Goal: Check status

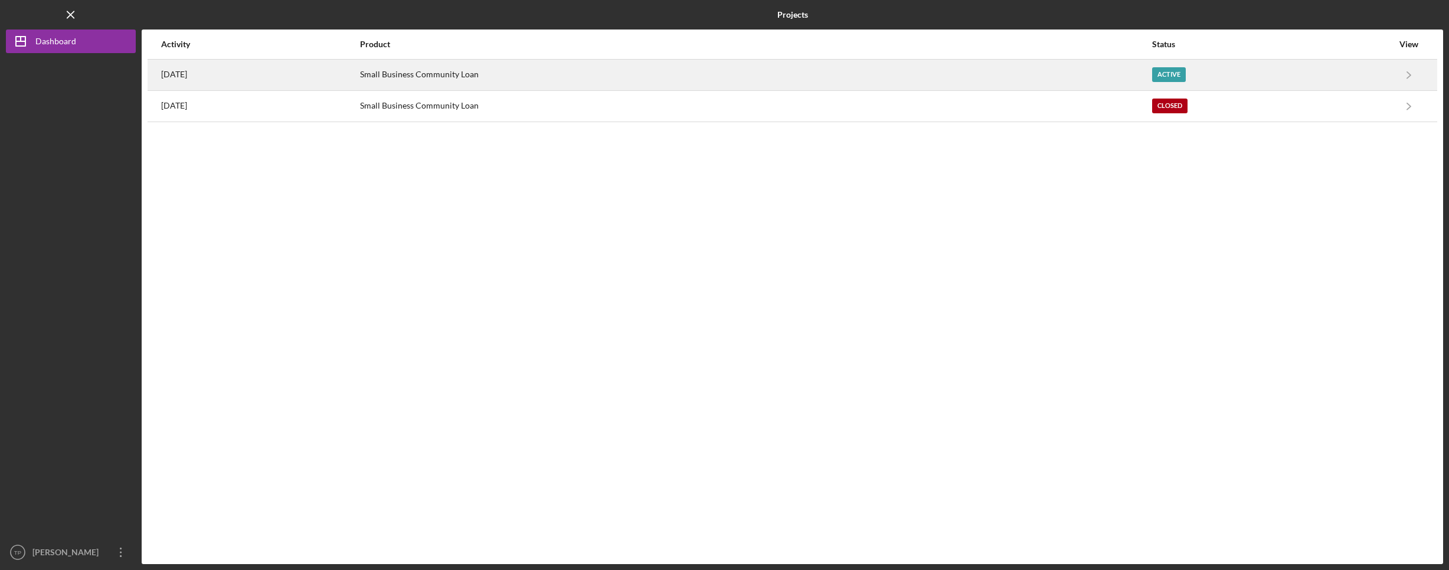
click at [1182, 74] on div "Active" at bounding box center [1169, 74] width 34 height 15
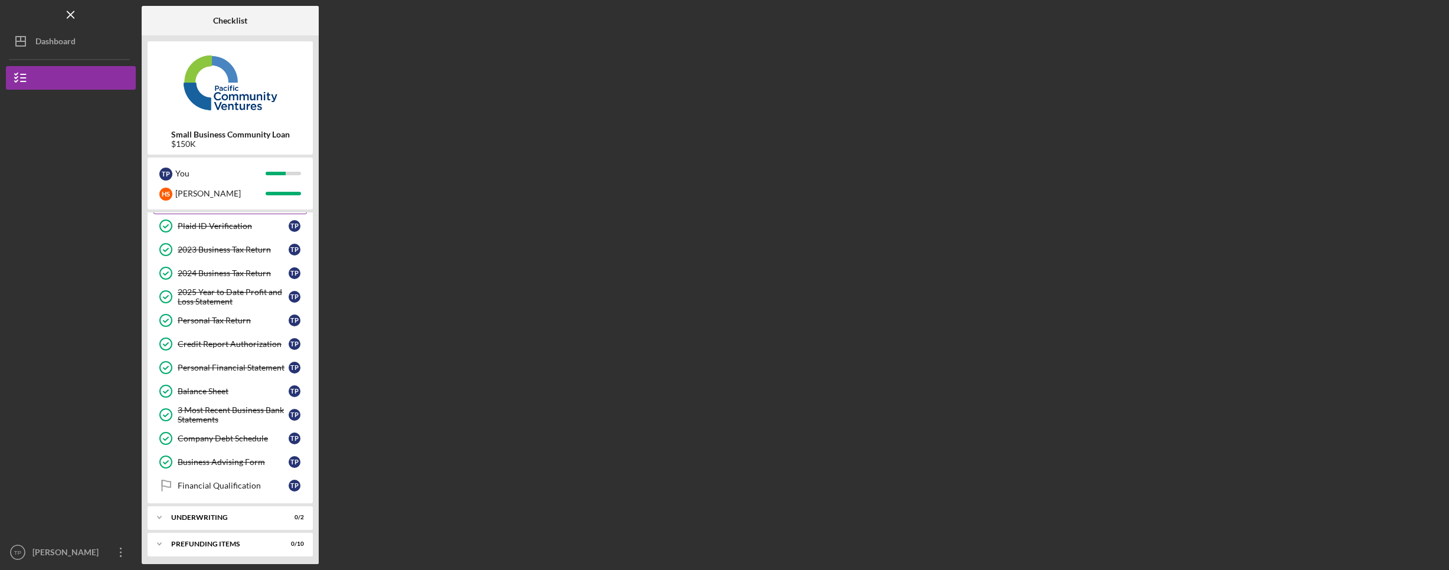
scroll to position [77, 0]
